Goal: Task Accomplishment & Management: Use online tool/utility

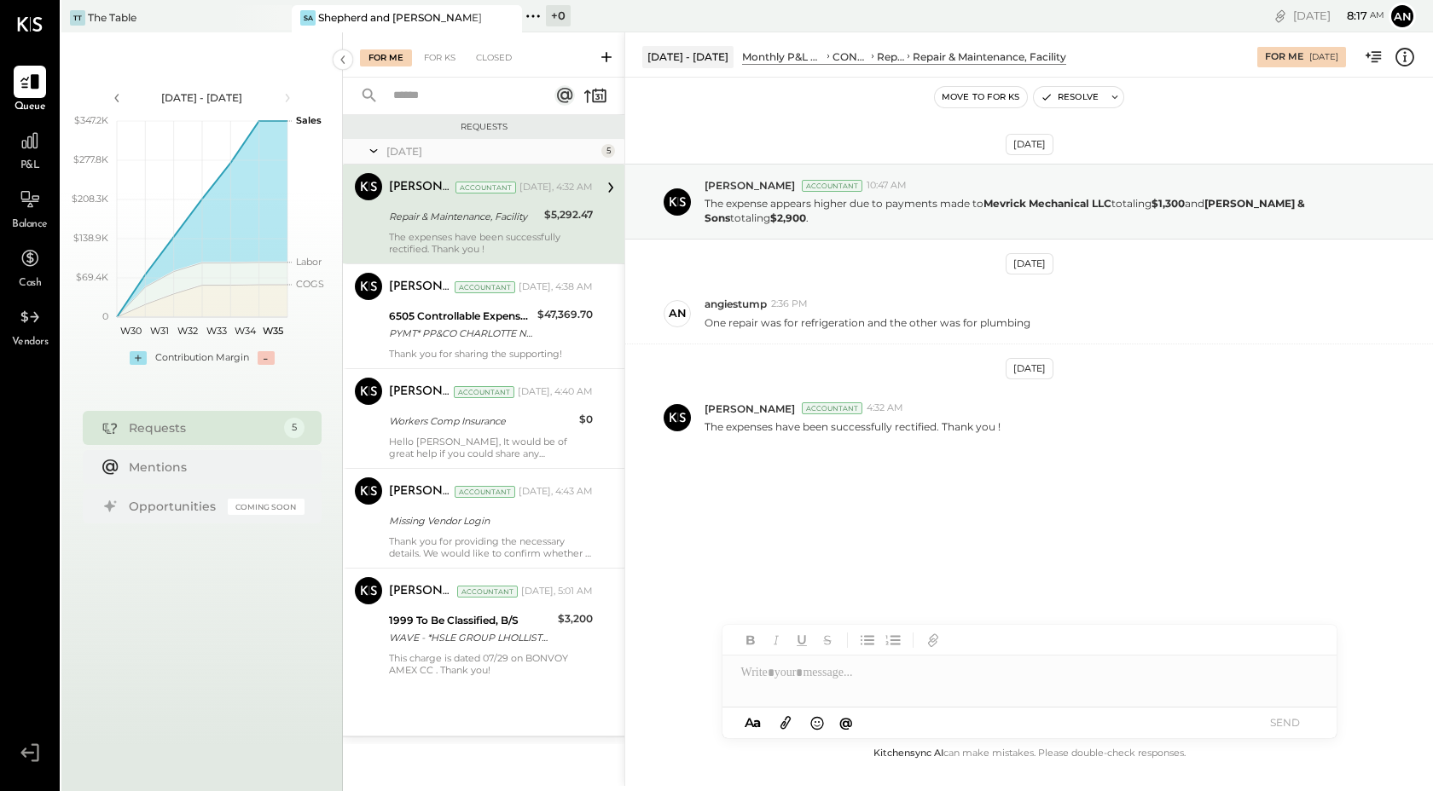
click at [760, 692] on div at bounding box center [1029, 666] width 614 height 82
click at [760, 689] on div at bounding box center [1029, 673] width 614 height 34
click at [1297, 718] on button "SEND" at bounding box center [1285, 722] width 68 height 23
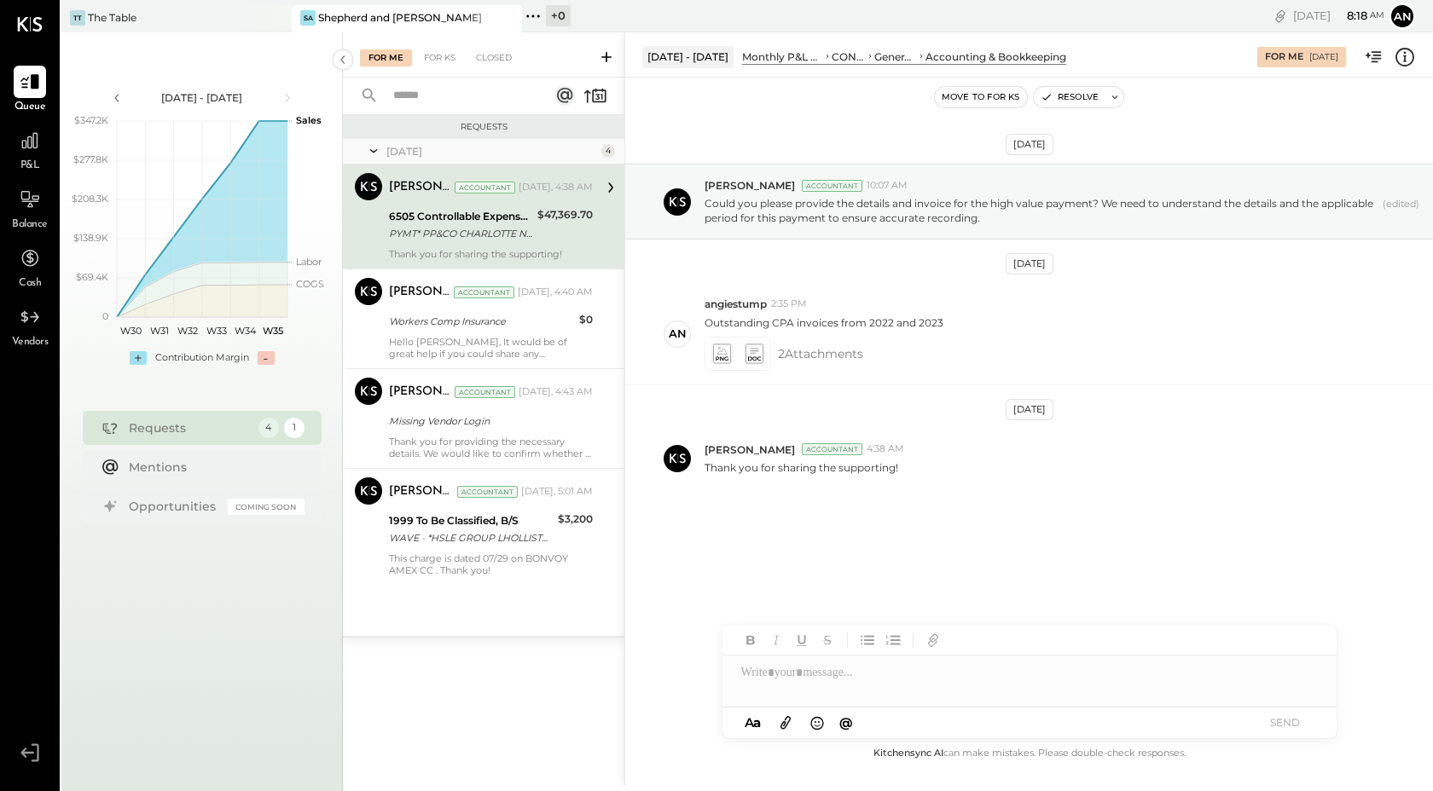
click at [527, 232] on div "PYMT* PP&CO CHARLOTTE NC XXXX2007" at bounding box center [460, 233] width 143 height 17
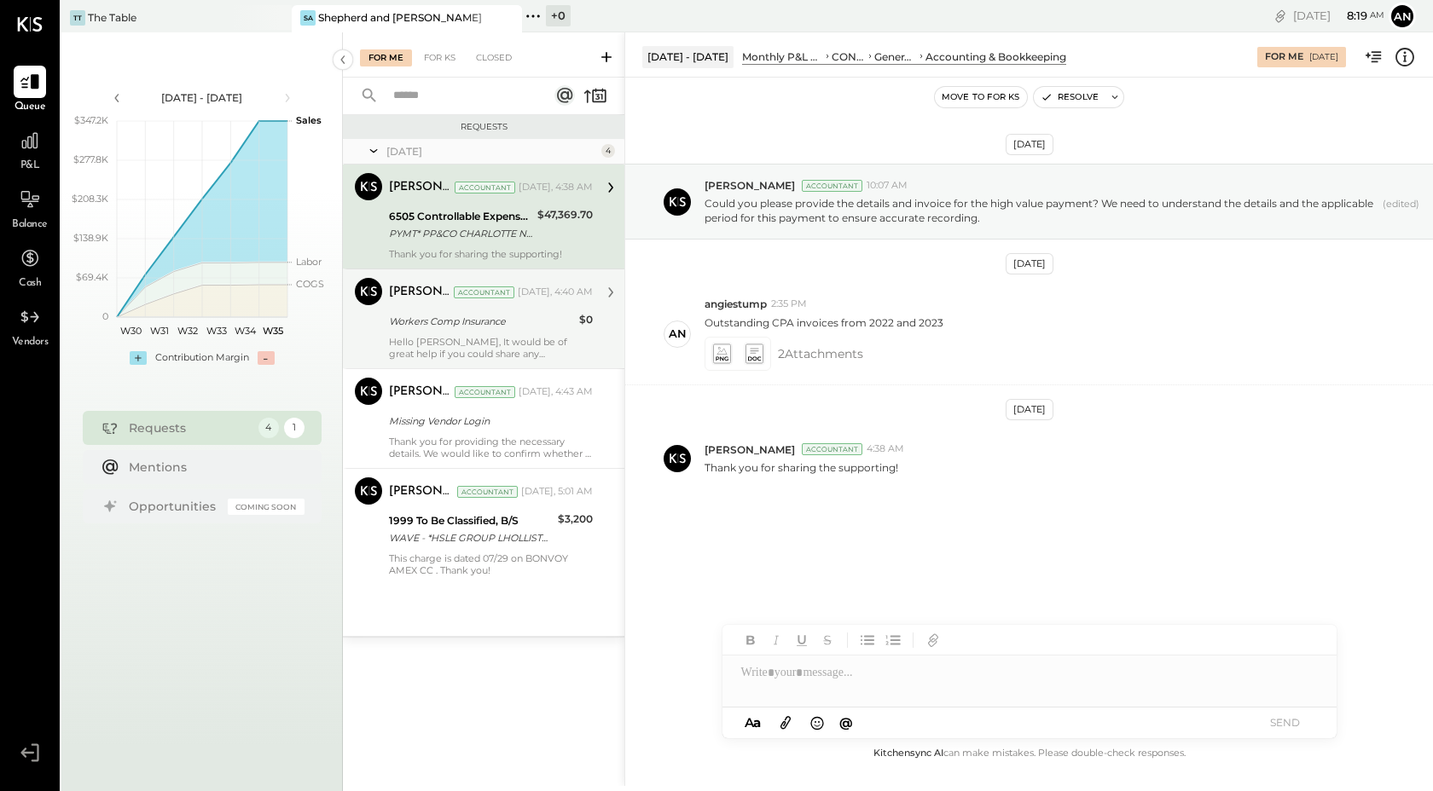
click at [472, 321] on div "Workers Comp Insurance" at bounding box center [481, 321] width 185 height 17
